Goal: Find specific page/section: Find specific page/section

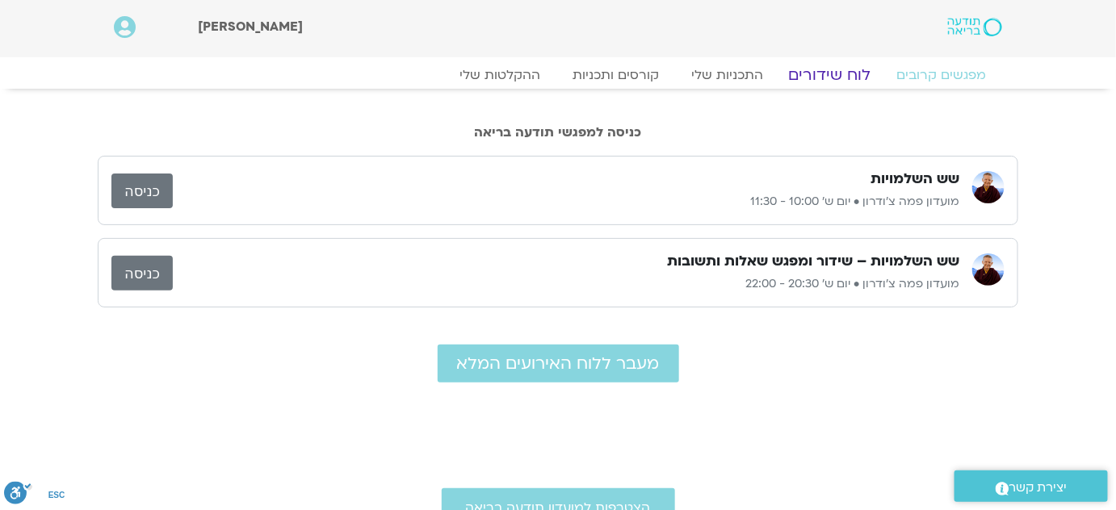
click at [844, 76] on link "לוח שידורים" at bounding box center [829, 74] width 121 height 19
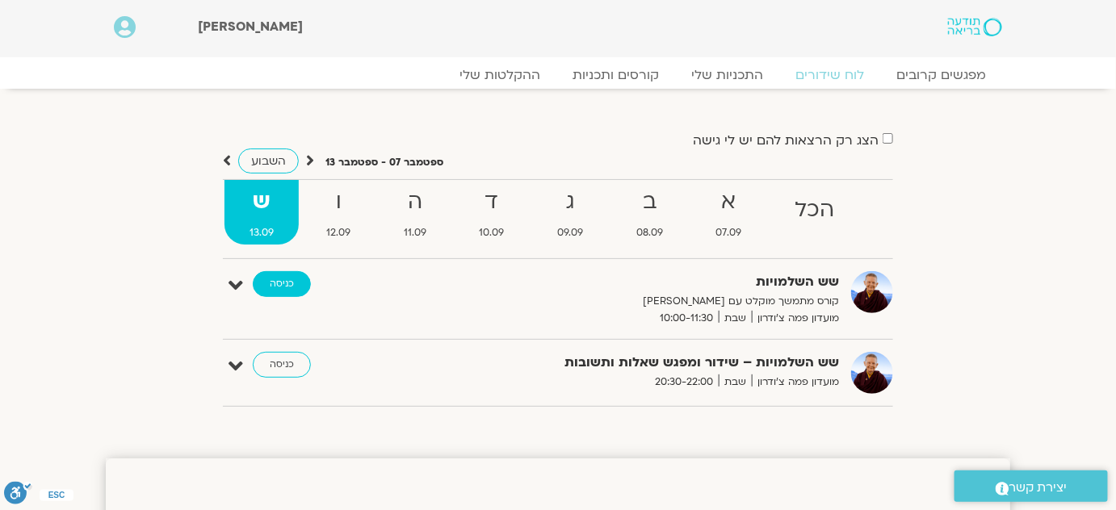
click at [297, 284] on link "כניסה" at bounding box center [282, 284] width 58 height 26
